Goal: Task Accomplishment & Management: Complete application form

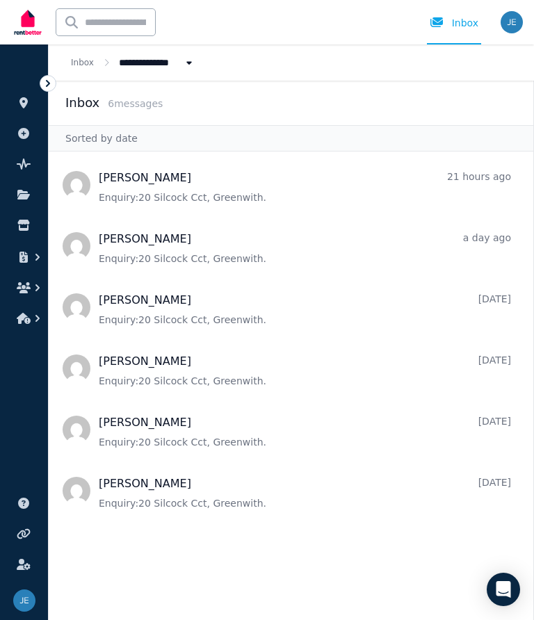
click at [36, 283] on icon "button" at bounding box center [38, 288] width 14 height 14
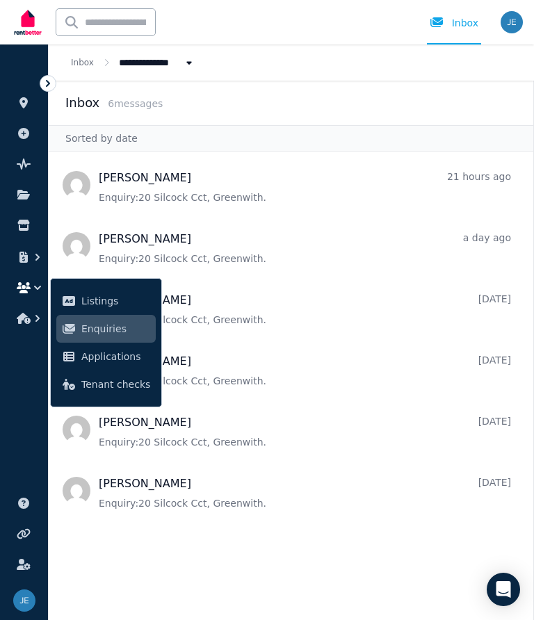
click at [108, 295] on span "Listings" at bounding box center [115, 300] width 69 height 17
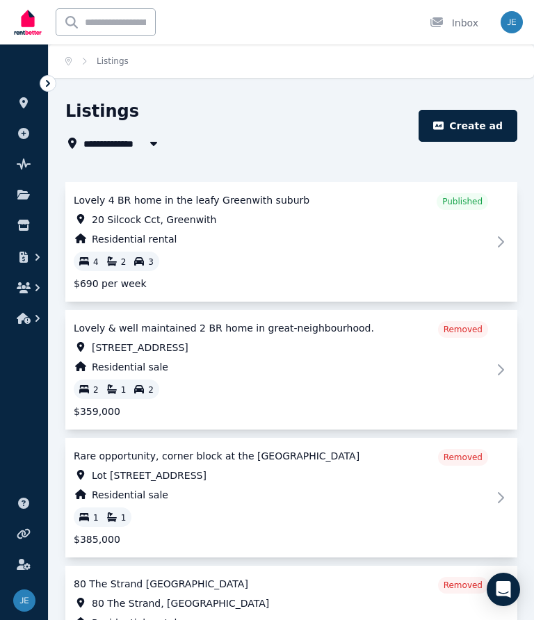
click at [144, 147] on button "button" at bounding box center [153, 143] width 25 height 17
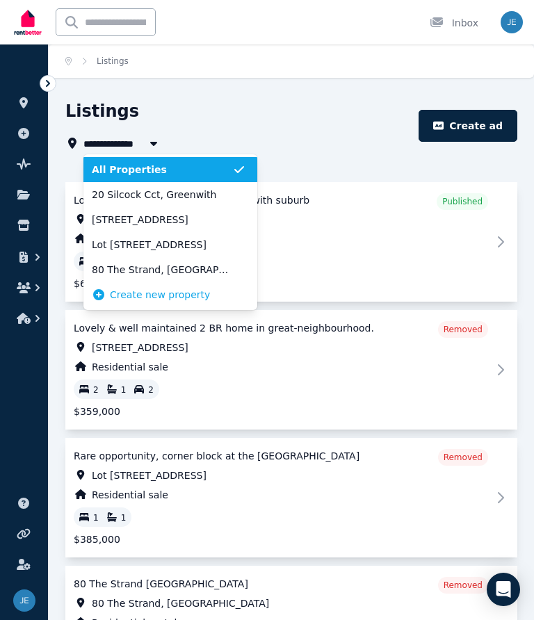
click at [209, 198] on span "20 Silcock Cct, Greenwith" at bounding box center [162, 195] width 140 height 14
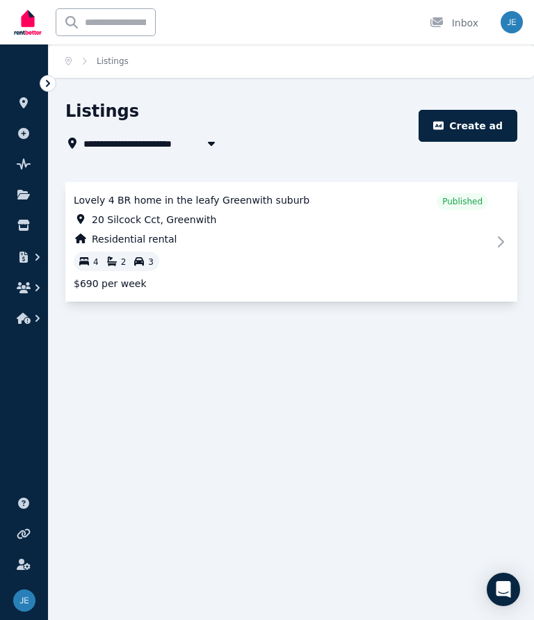
click at [213, 142] on icon "button" at bounding box center [211, 144] width 7 height 4
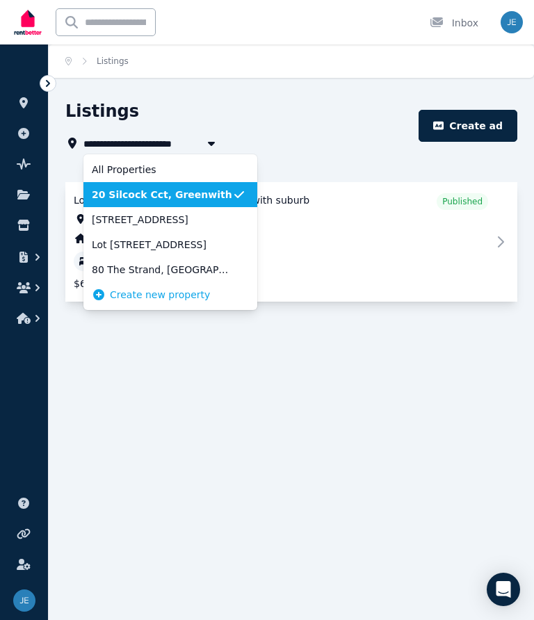
click at [206, 140] on icon "button" at bounding box center [211, 143] width 14 height 11
click at [213, 140] on icon "button" at bounding box center [211, 143] width 14 height 11
click at [206, 140] on icon "button" at bounding box center [211, 143] width 14 height 11
type input "**********"
click at [214, 196] on span "20 Silcock Cct, Greenwith" at bounding box center [162, 195] width 140 height 14
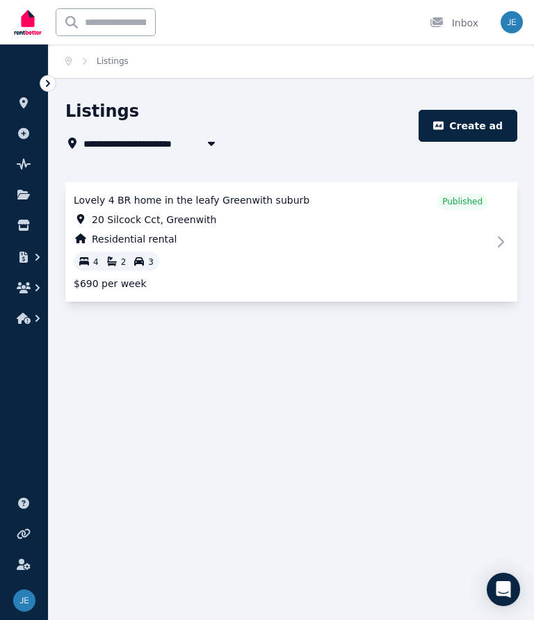
click at [26, 101] on icon at bounding box center [23, 102] width 8 height 11
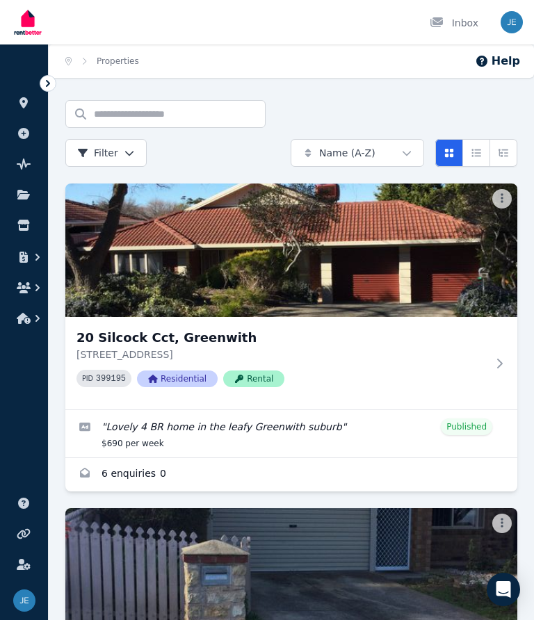
click at [31, 131] on link at bounding box center [24, 133] width 26 height 22
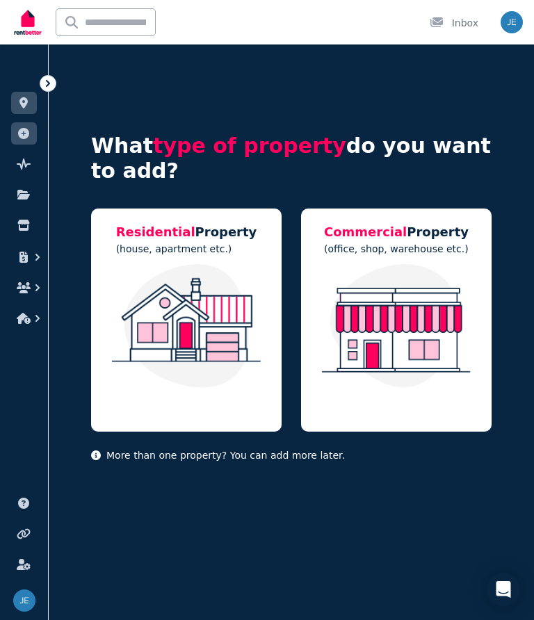
click at [28, 159] on icon at bounding box center [24, 163] width 14 height 11
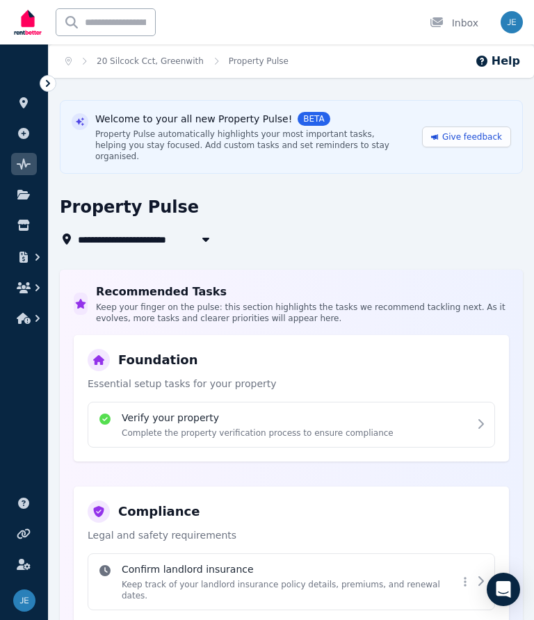
click at [25, 197] on icon at bounding box center [23, 195] width 13 height 10
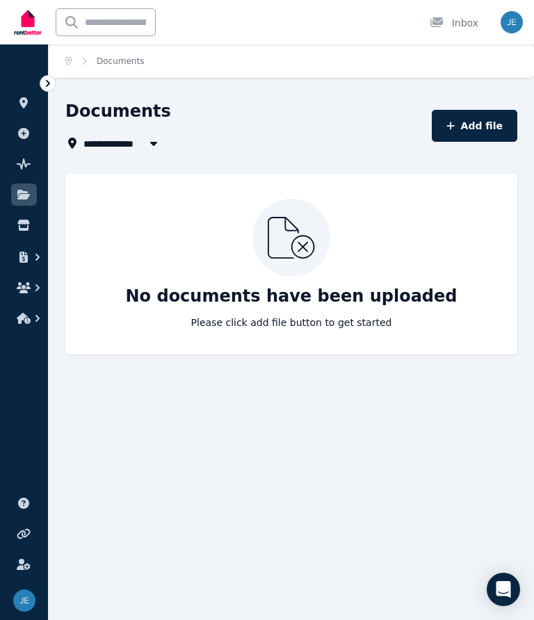
click at [23, 226] on icon at bounding box center [24, 225] width 14 height 11
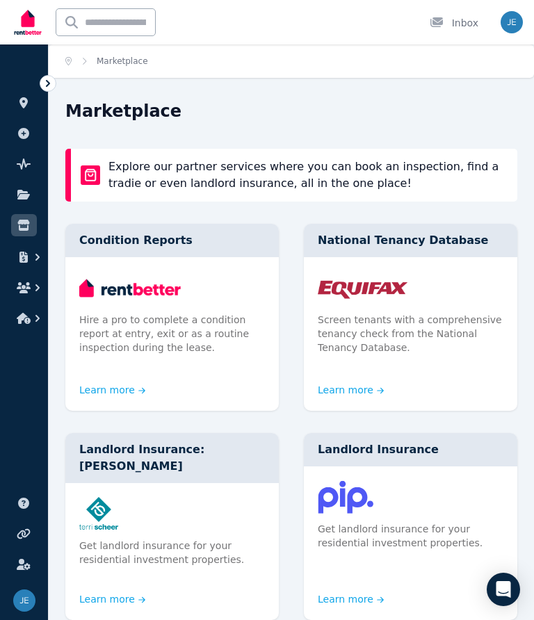
click at [29, 254] on icon "button" at bounding box center [24, 256] width 14 height 11
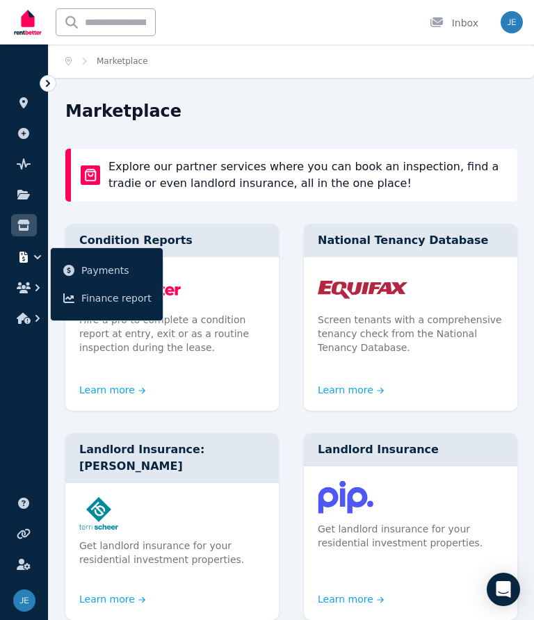
click at [2, 338] on ul "ORGANISE Properties Add property Pulse BETA Documents Marketplace Payments Fina…" at bounding box center [24, 338] width 48 height 561
click at [35, 283] on icon "button" at bounding box center [38, 288] width 14 height 14
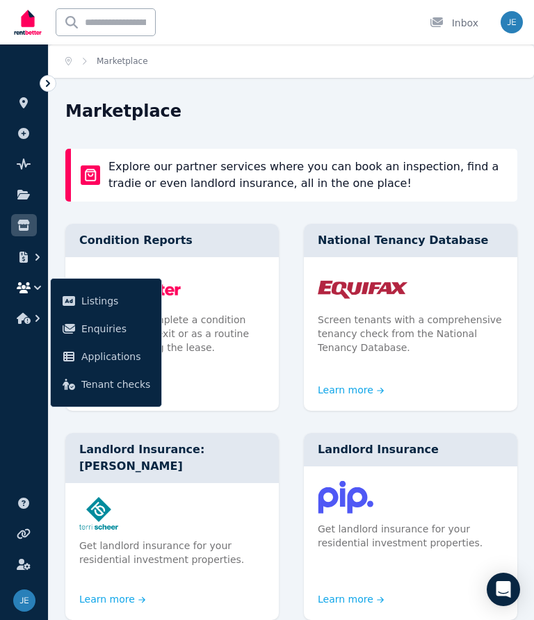
click at [101, 299] on span "Listings" at bounding box center [115, 300] width 69 height 17
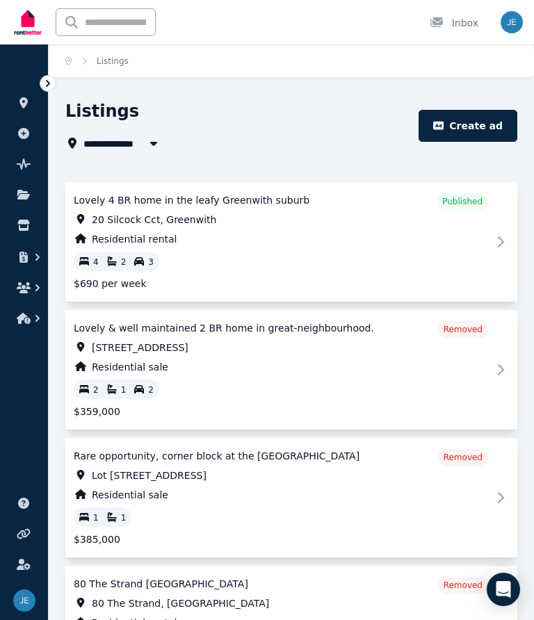
click at [150, 144] on icon "button" at bounding box center [154, 143] width 14 height 11
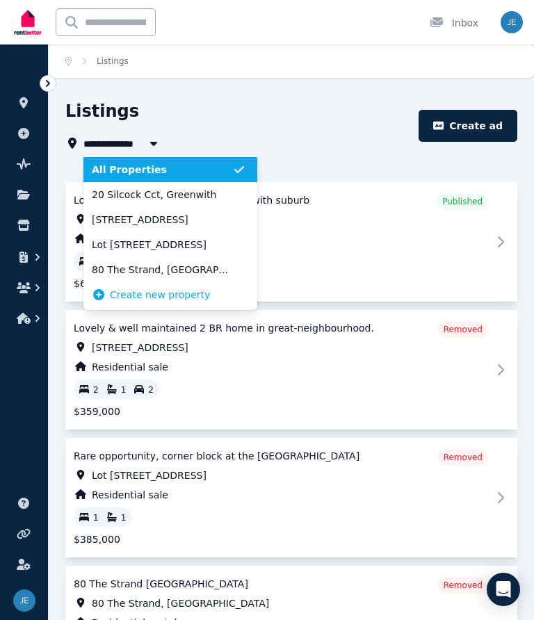
click at [197, 197] on span "20 Silcock Cct, Greenwith" at bounding box center [162, 195] width 140 height 14
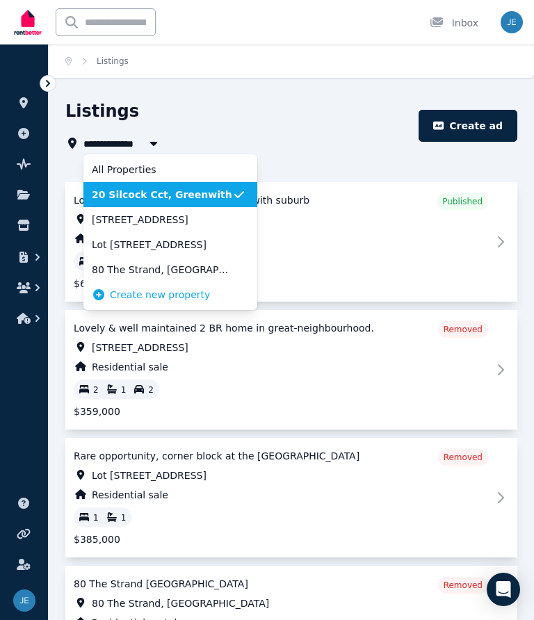
type input "**********"
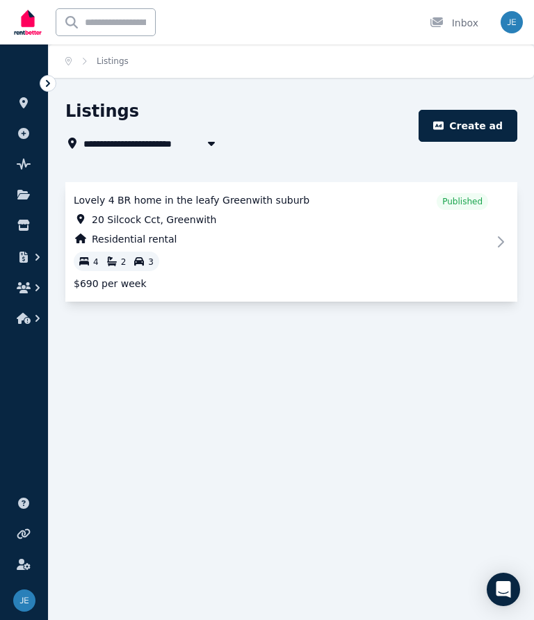
click at [484, 129] on button "Create ad" at bounding box center [467, 126] width 99 height 32
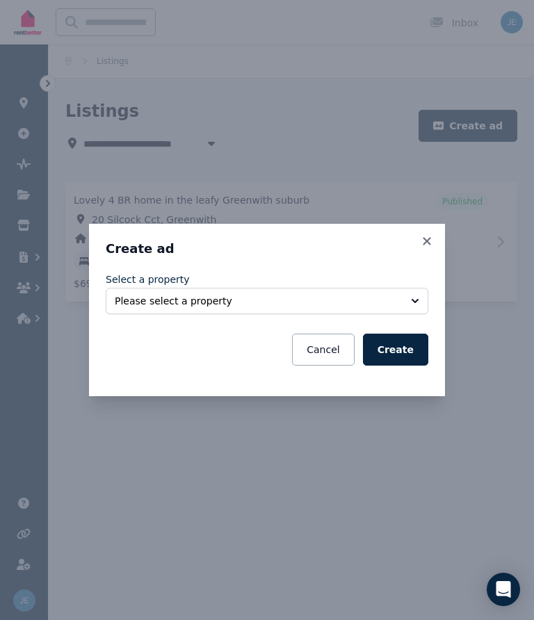
click at [413, 299] on button "Please select a property" at bounding box center [267, 301] width 322 height 26
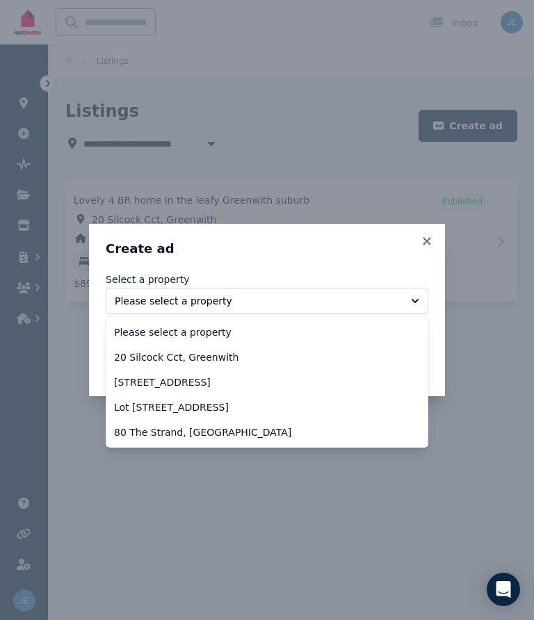
click at [222, 357] on span "20 Silcock Cct, Greenwith" at bounding box center [258, 357] width 289 height 14
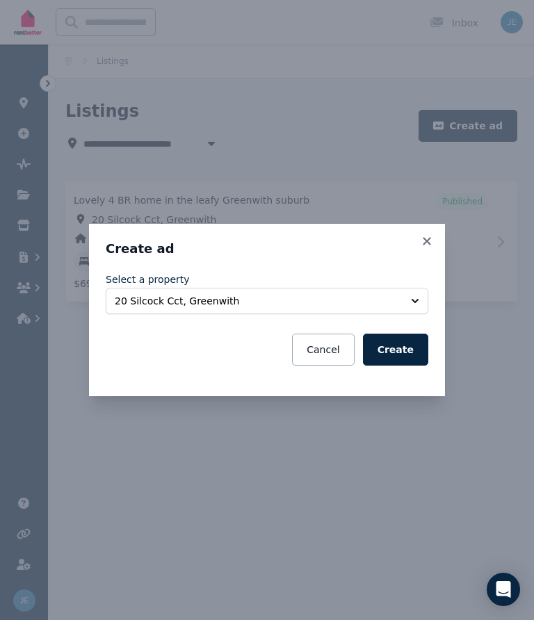
click at [397, 351] on button "Create" at bounding box center [395, 349] width 65 height 32
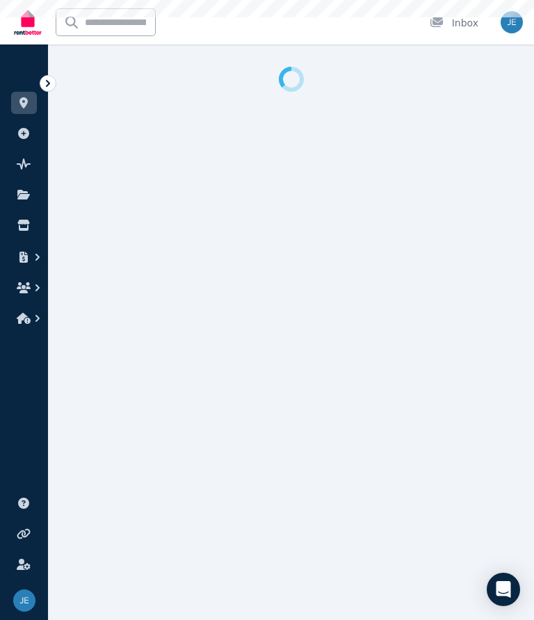
select select "**********"
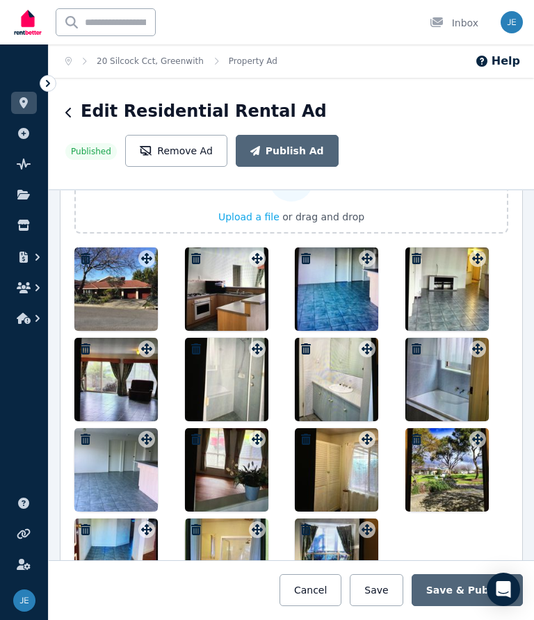
scroll to position [1756, 0]
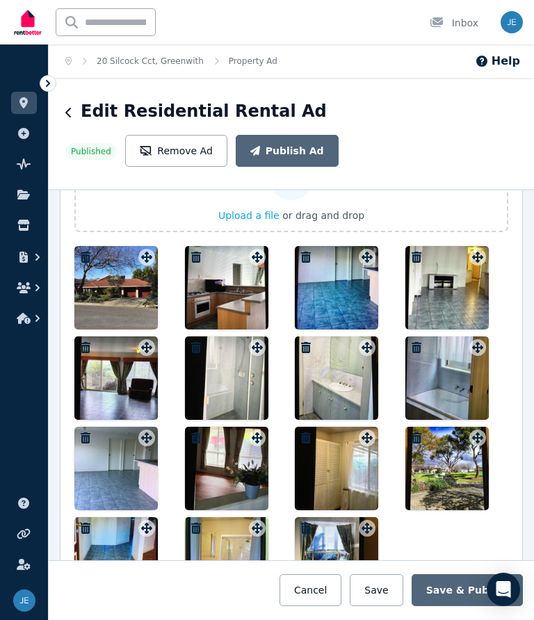
click at [307, 262] on icon "button" at bounding box center [306, 256] width 10 height 11
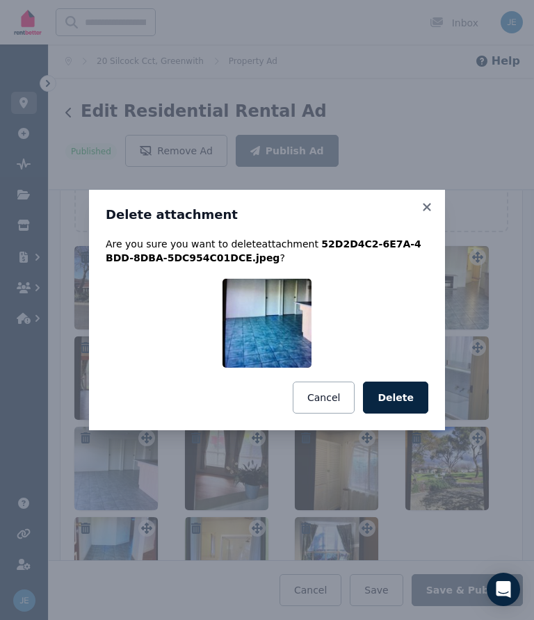
click at [416, 390] on button "Delete" at bounding box center [395, 397] width 65 height 32
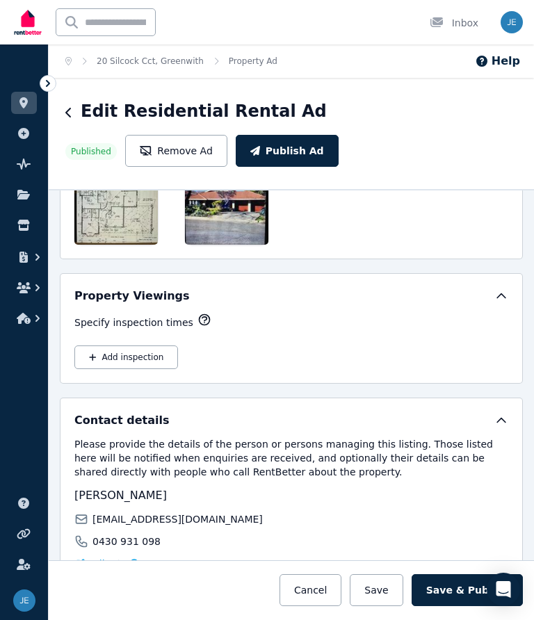
scroll to position [2338, 0]
click at [142, 361] on button "Add inspection" at bounding box center [126, 357] width 104 height 24
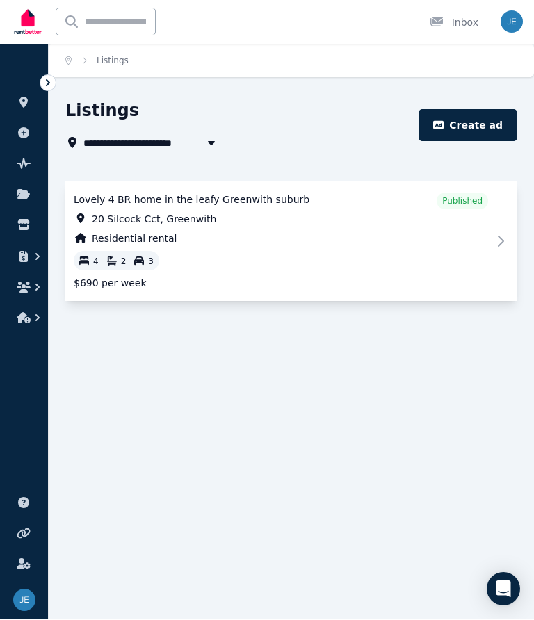
click at [508, 241] on icon at bounding box center [500, 241] width 17 height 17
select select "**********"
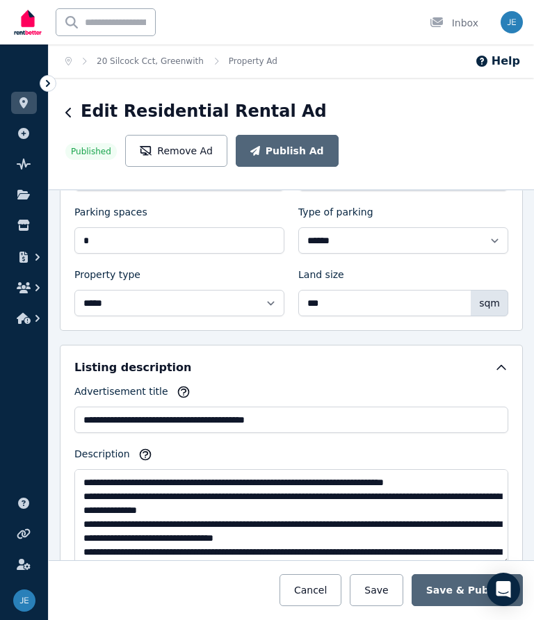
scroll to position [636, 0]
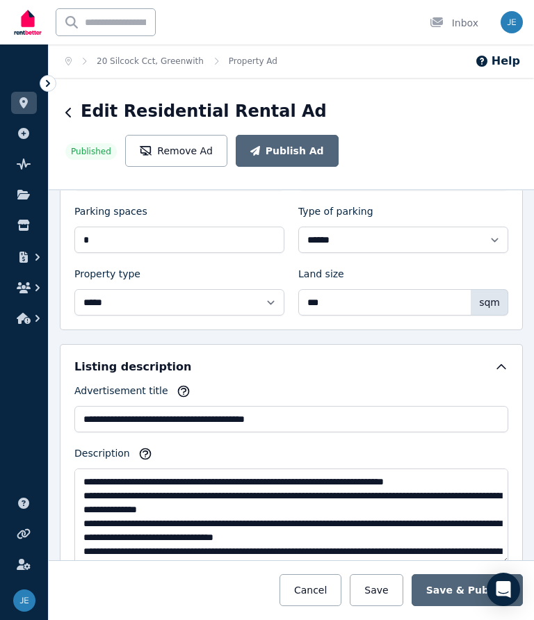
click at [179, 389] on icon "button" at bounding box center [183, 391] width 14 height 14
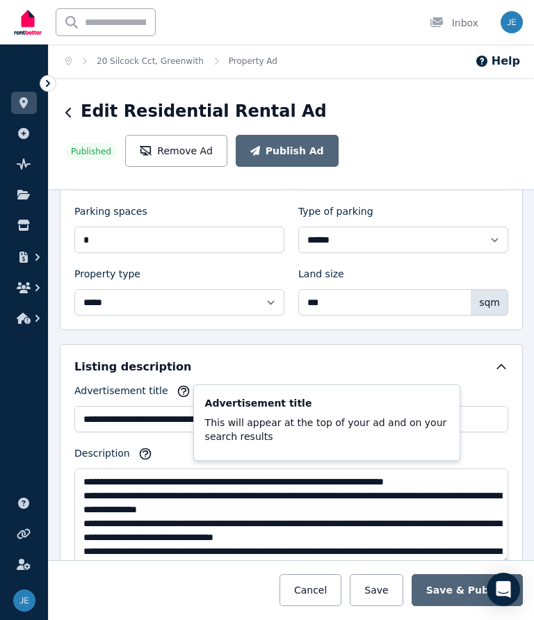
click at [498, 369] on icon at bounding box center [501, 367] width 8 height 4
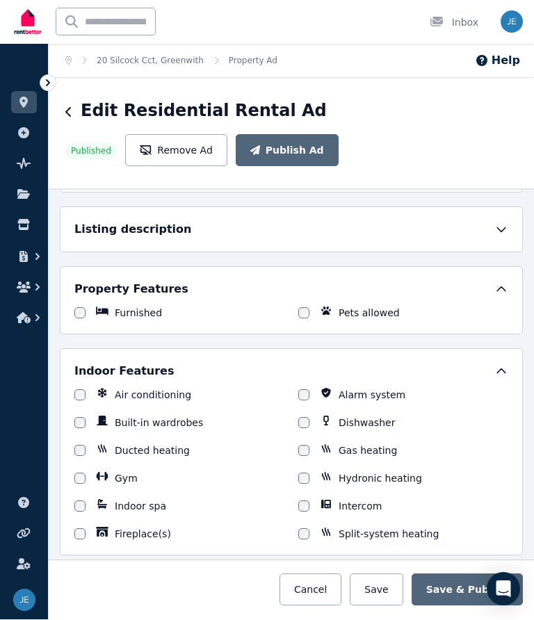
scroll to position [761, 0]
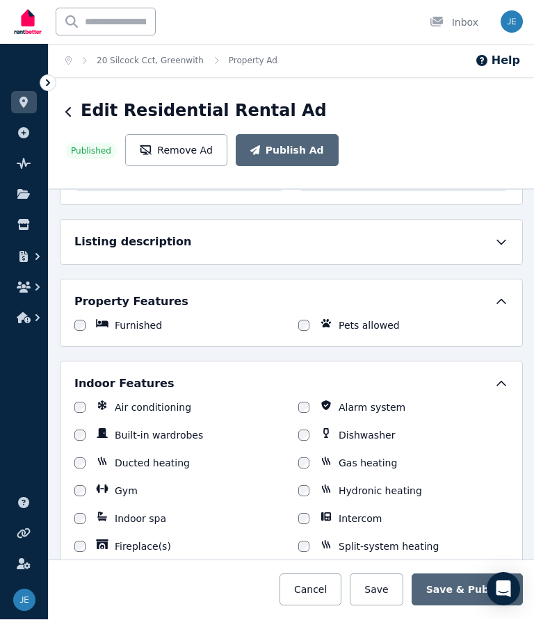
click at [505, 236] on icon at bounding box center [501, 243] width 14 height 14
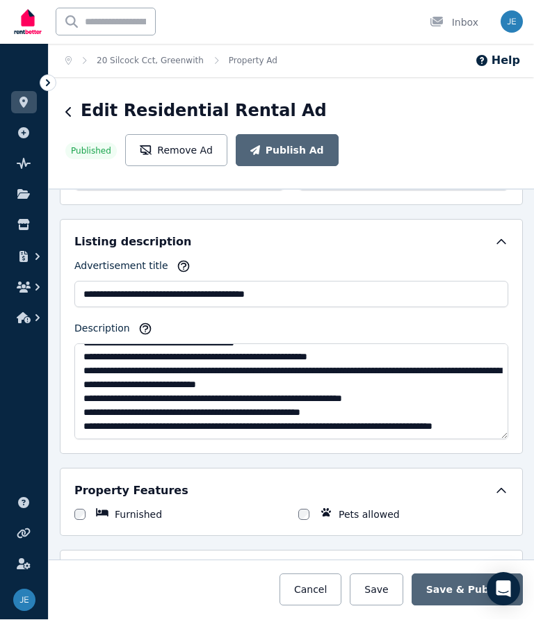
scroll to position [139, 0]
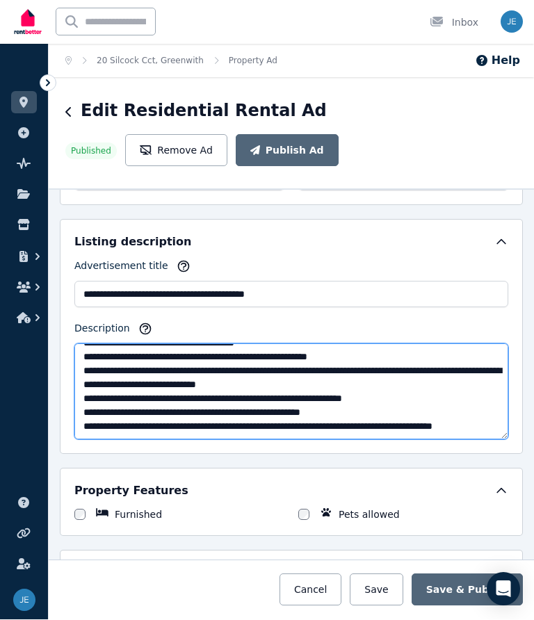
click at [213, 366] on textarea "Description" at bounding box center [290, 392] width 433 height 96
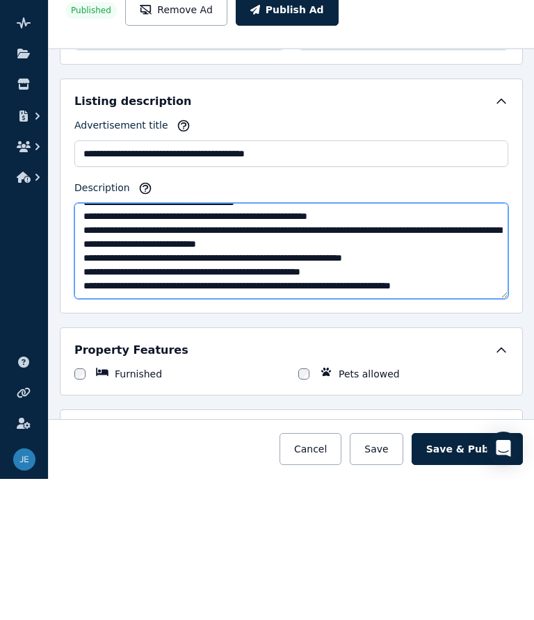
scroll to position [133, 0]
click at [468, 344] on textarea "Description" at bounding box center [290, 392] width 433 height 96
click at [148, 344] on textarea "Description" at bounding box center [290, 392] width 433 height 96
click at [154, 344] on textarea "Description" at bounding box center [290, 392] width 433 height 96
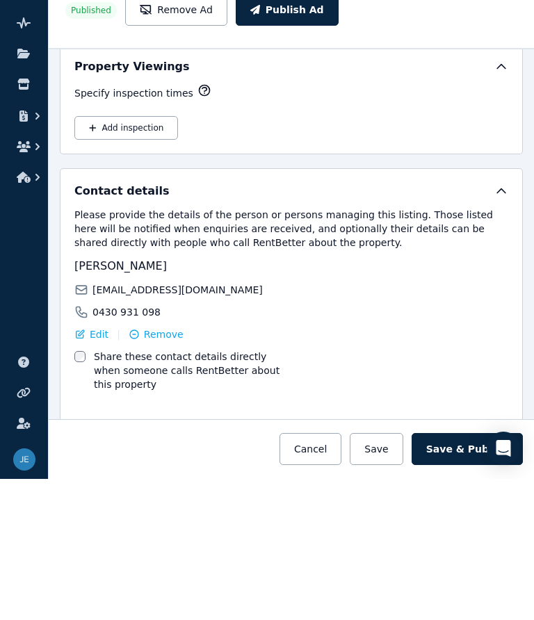
scroll to position [2424, 0]
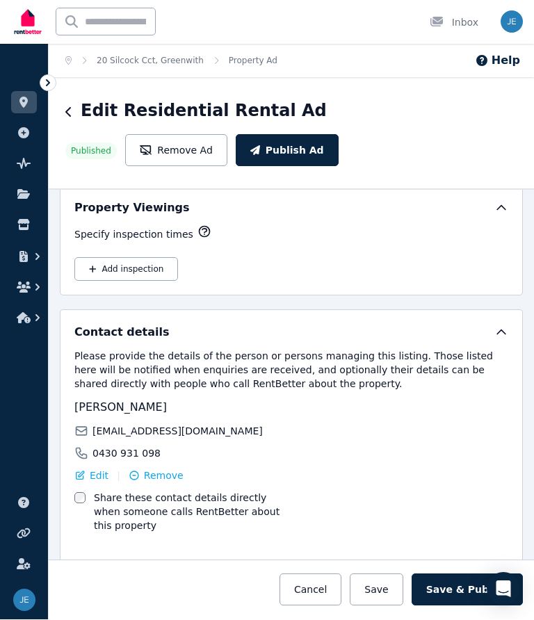
type textarea "**********"
click at [469, 595] on button "Save & Publish" at bounding box center [466, 590] width 111 height 32
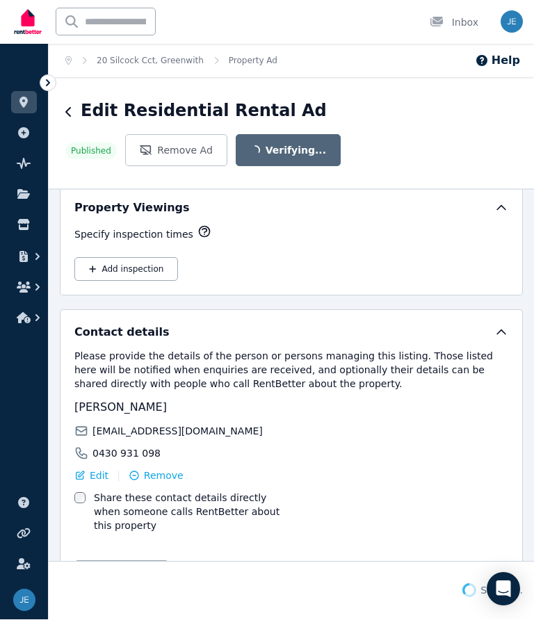
scroll to position [2423, 0]
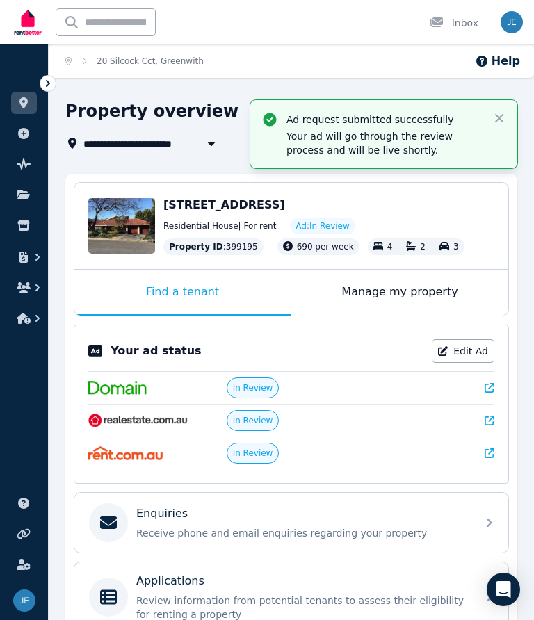
click at [137, 215] on div "Edit" at bounding box center [121, 226] width 67 height 56
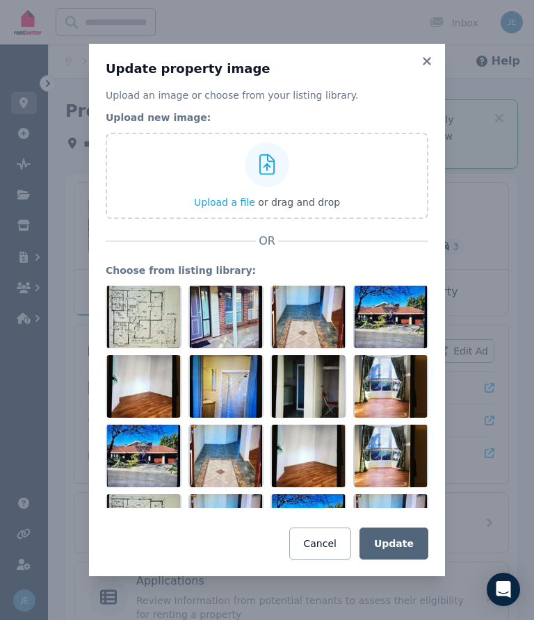
click at [432, 63] on icon at bounding box center [427, 61] width 14 height 13
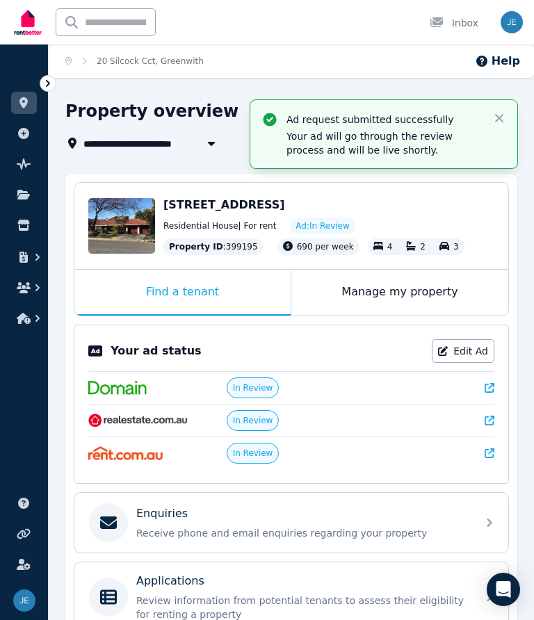
click at [506, 111] on div "Ad request submitted successfully Your ad will go through the review process an…" at bounding box center [383, 134] width 267 height 68
click at [502, 116] on icon "button" at bounding box center [499, 118] width 8 height 8
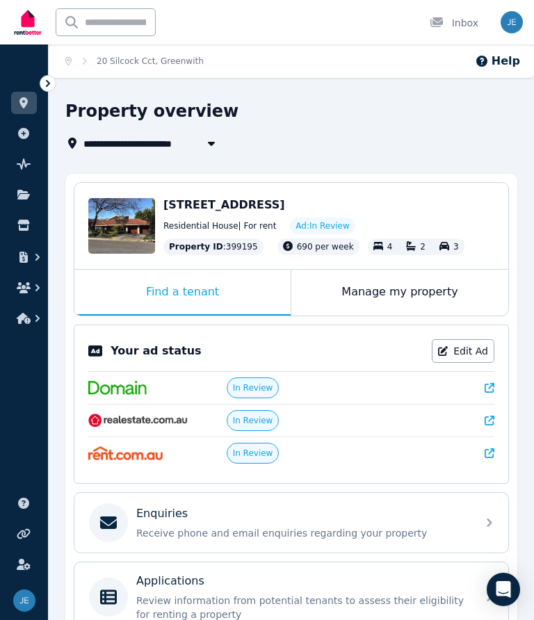
click at [20, 291] on icon "button" at bounding box center [24, 287] width 14 height 11
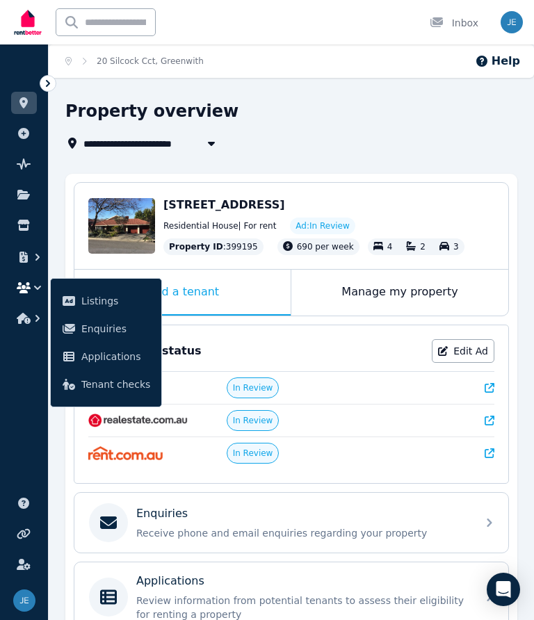
click at [118, 297] on span "Listings" at bounding box center [115, 300] width 69 height 17
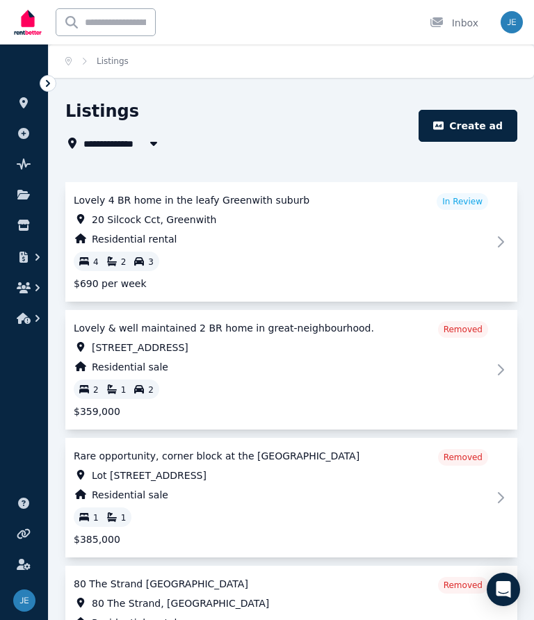
click at [26, 295] on button "button" at bounding box center [24, 287] width 26 height 25
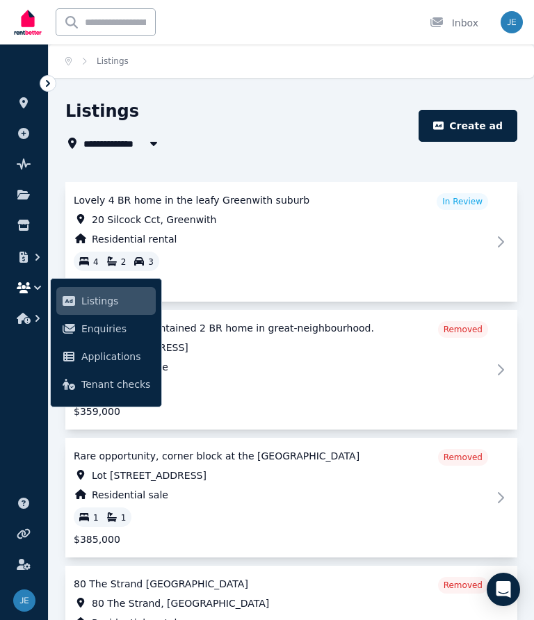
click at [110, 333] on span "Enquiries" at bounding box center [115, 328] width 69 height 17
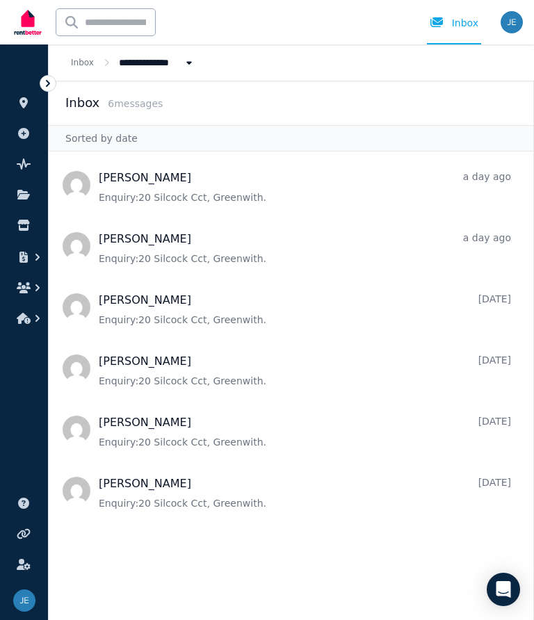
click at [454, 14] on link "Inbox" at bounding box center [454, 22] width 54 height 44
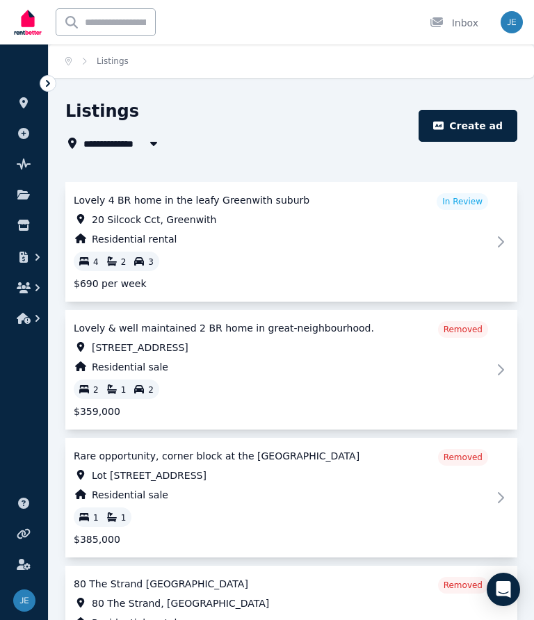
click at [147, 138] on icon "button" at bounding box center [154, 143] width 14 height 11
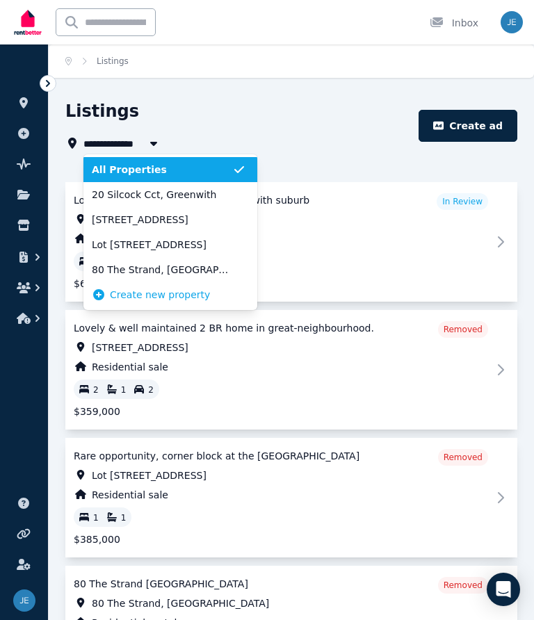
click at [206, 190] on span "20 Silcock Cct, Greenwith" at bounding box center [162, 195] width 140 height 14
type input "**********"
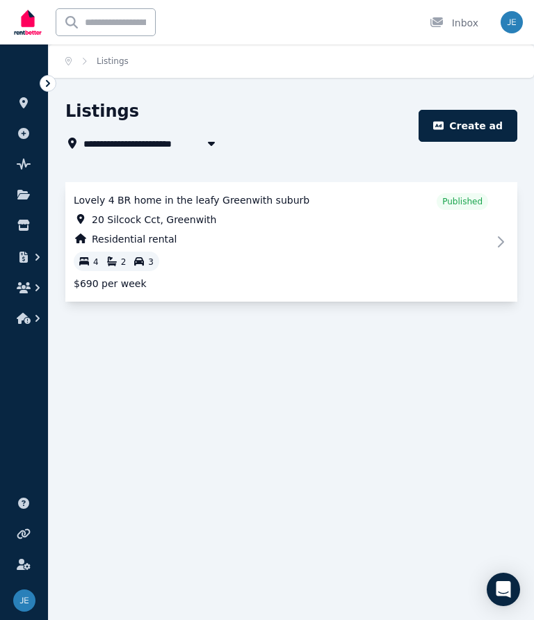
click at [37, 285] on icon "button" at bounding box center [37, 287] width 4 height 7
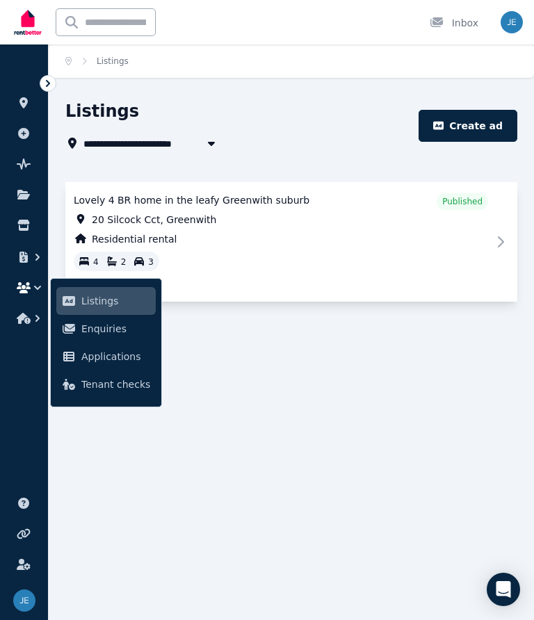
click at [117, 334] on span "Enquiries" at bounding box center [115, 328] width 69 height 17
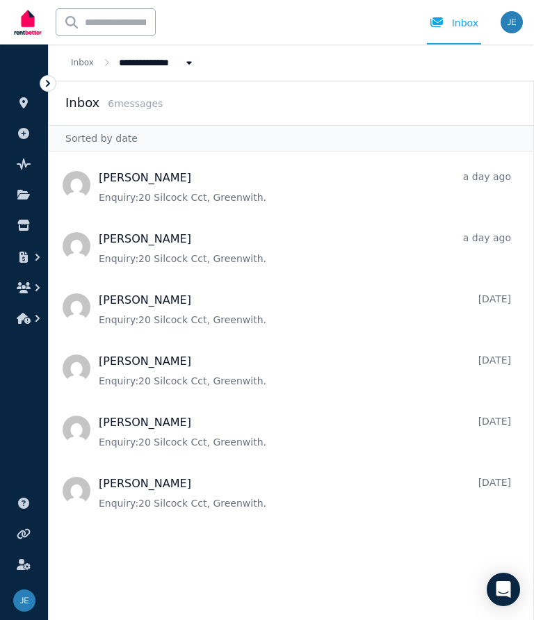
click at [453, 22] on div "Inbox" at bounding box center [453, 23] width 49 height 14
click at [26, 292] on icon "button" at bounding box center [24, 287] width 14 height 11
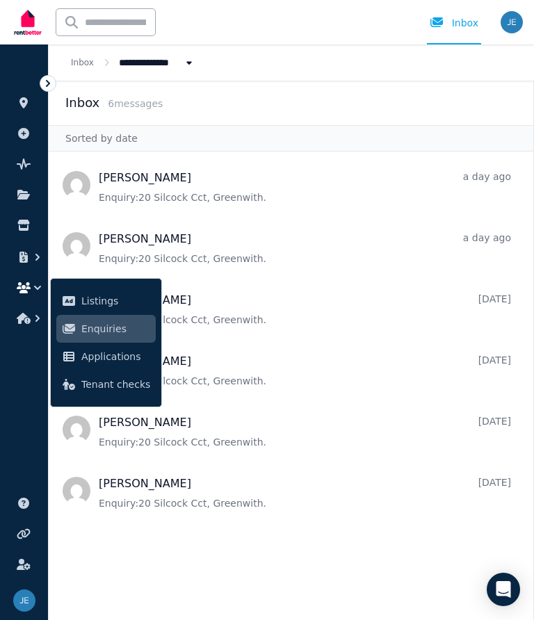
click at [116, 291] on link "Listings" at bounding box center [105, 301] width 99 height 28
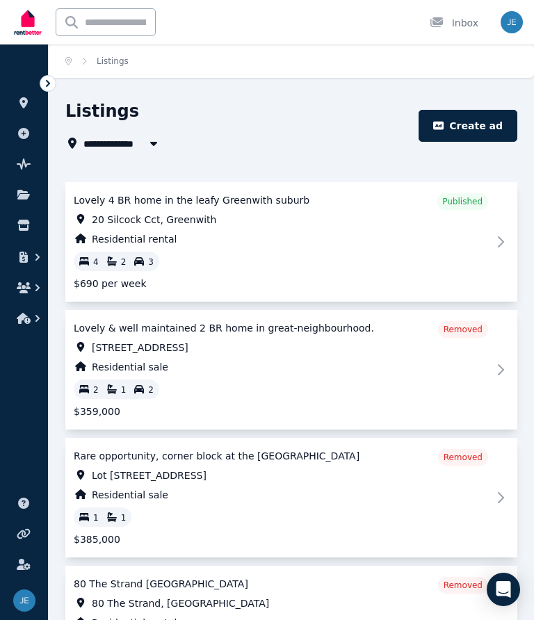
click at [147, 224] on span "20 Silcock Cct, Greenwith" at bounding box center [154, 220] width 124 height 14
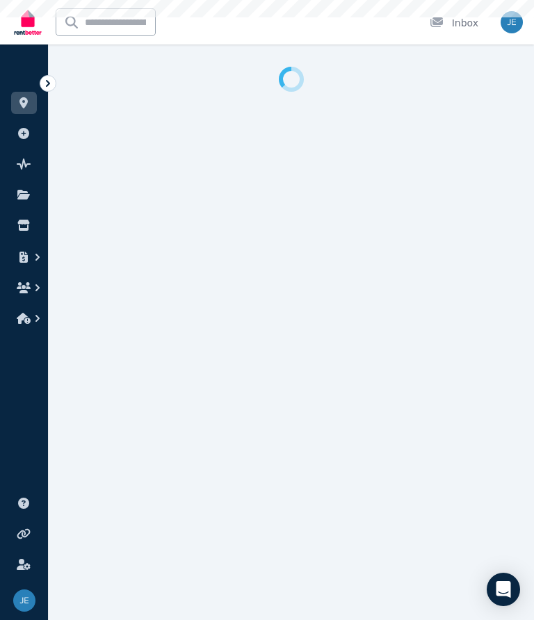
select select "**********"
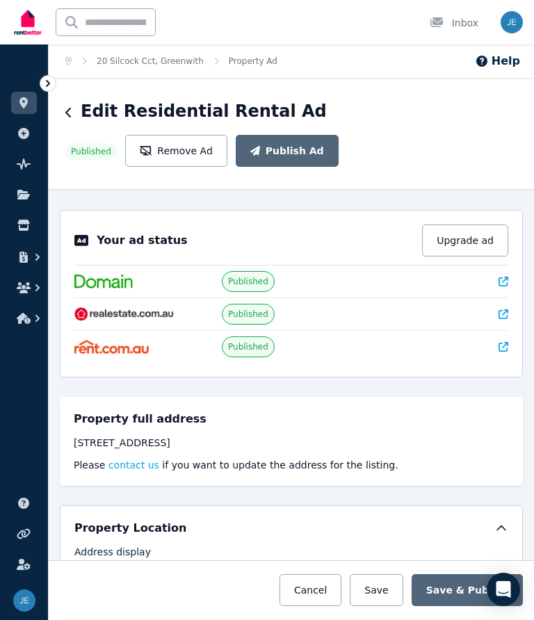
click at [511, 279] on div "Your ad status Upgrade ad Published Published Published" at bounding box center [291, 293] width 463 height 167
click at [517, 276] on div "Your ad status Upgrade ad Published Published Published" at bounding box center [291, 293] width 463 height 167
click at [499, 286] on icon at bounding box center [503, 281] width 10 height 10
